Goal: Find contact information: Find contact information

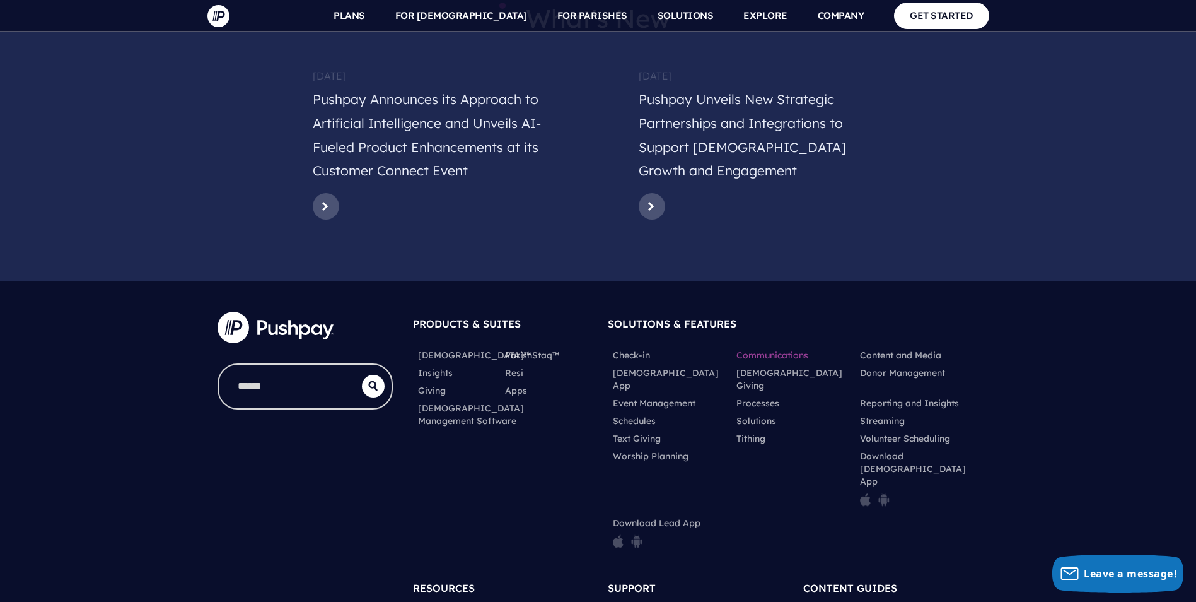
scroll to position [6113, 0]
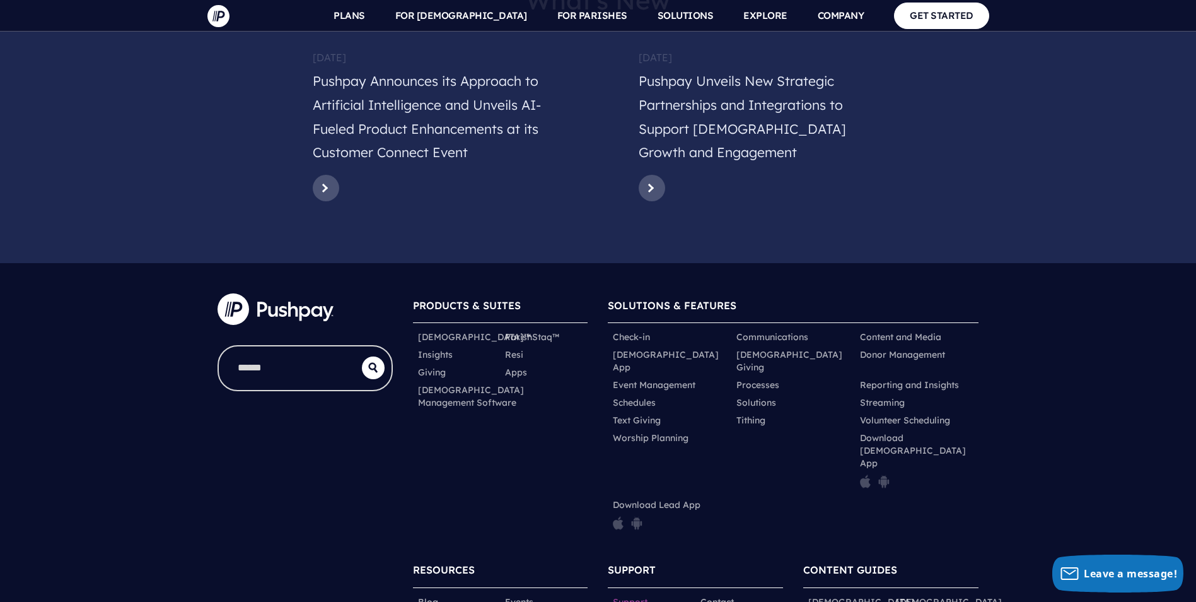
click at [631, 595] on link "Support" at bounding box center [630, 601] width 35 height 13
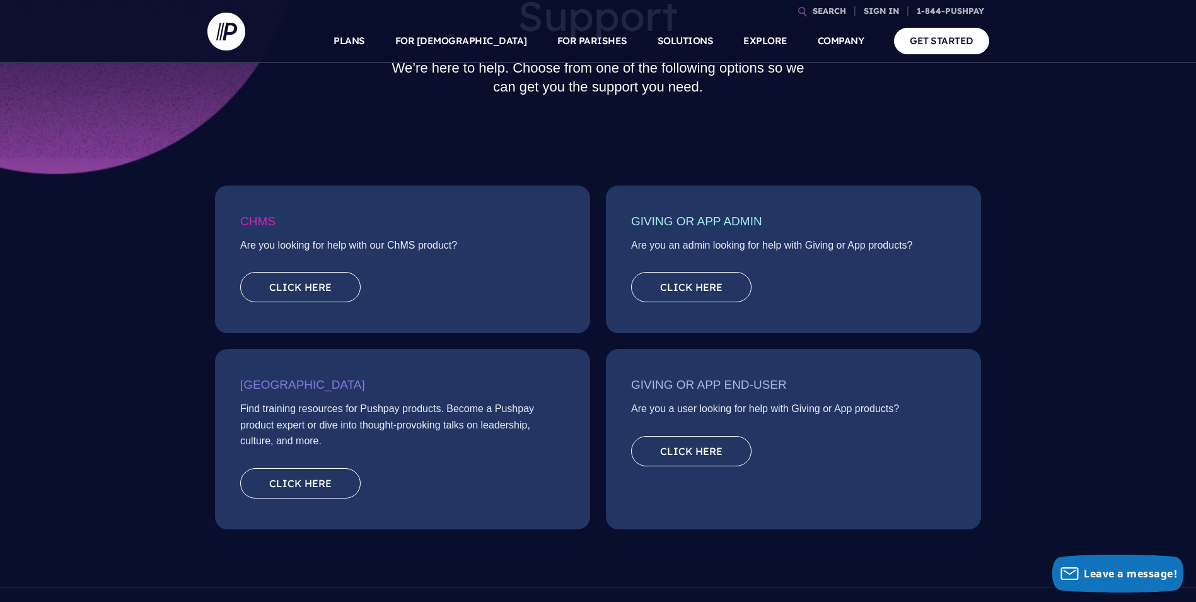
scroll to position [126, 0]
click at [716, 279] on link "Click here" at bounding box center [691, 286] width 120 height 30
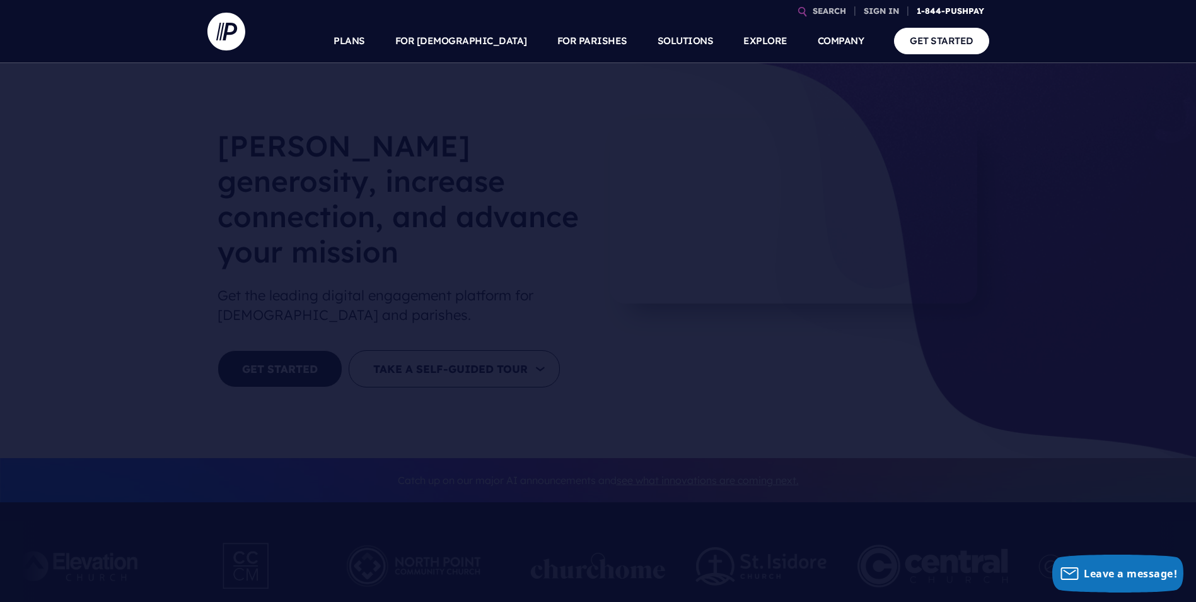
click at [945, 13] on link "1-844-PUSHPAY" at bounding box center [951, 11] width 78 height 22
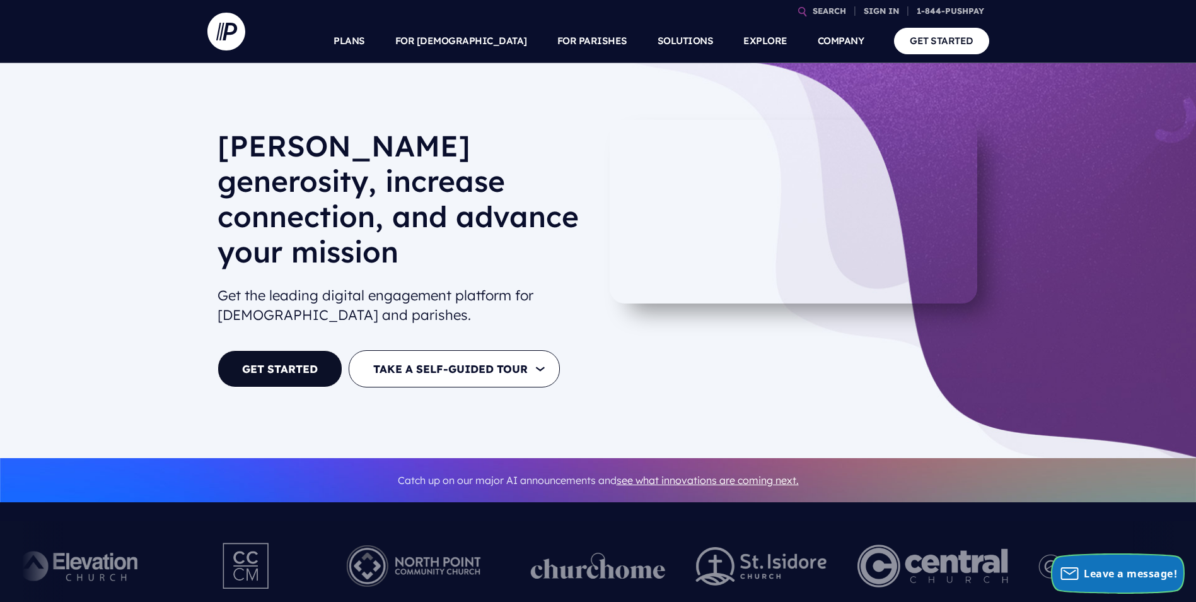
click at [1111, 568] on span "Leave a message!" at bounding box center [1130, 573] width 93 height 14
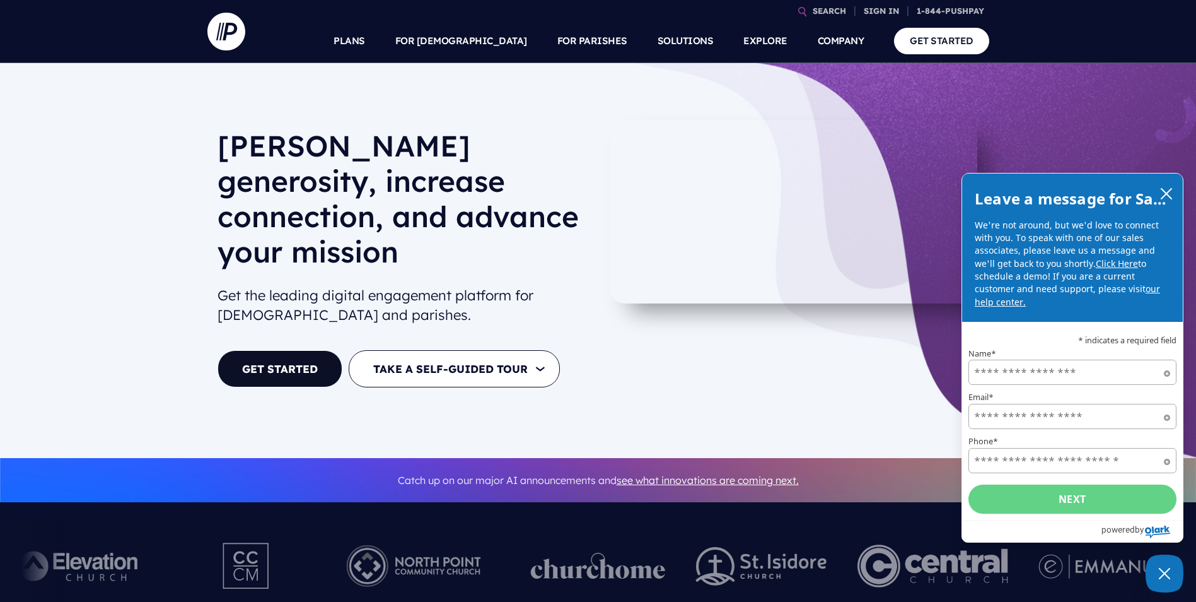
click at [1144, 288] on link "our help center." at bounding box center [1067, 295] width 185 height 25
